Goal: Transaction & Acquisition: Purchase product/service

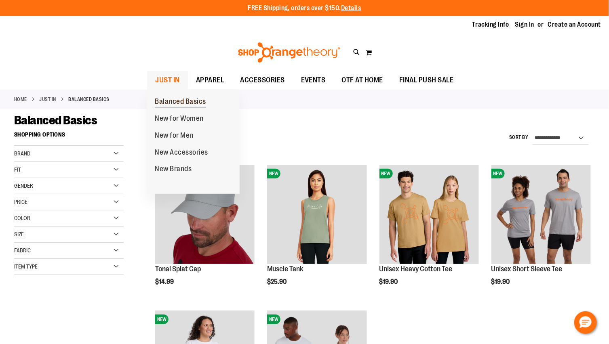
click at [170, 99] on span "Balanced Basics" at bounding box center [180, 102] width 51 height 10
click at [157, 80] on span "JUST IN" at bounding box center [167, 80] width 25 height 18
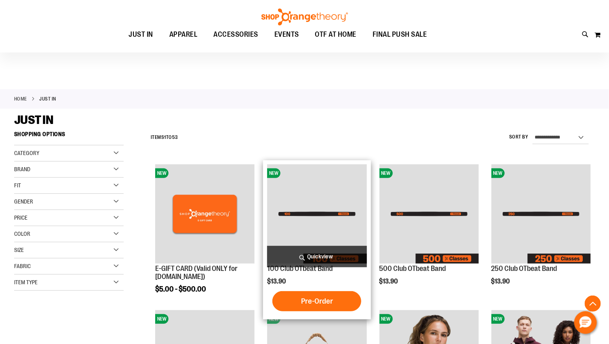
scroll to position [259, 0]
